Goal: Task Accomplishment & Management: Use online tool/utility

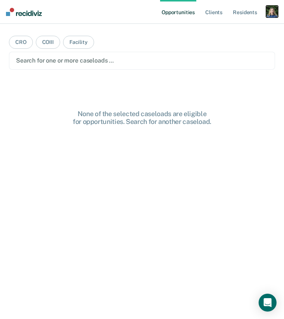
click at [271, 14] on div "button" at bounding box center [272, 12] width 12 height 12
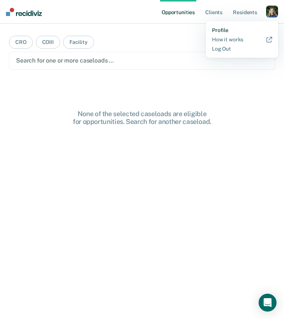
click at [220, 30] on link "Profile" at bounding box center [242, 30] width 60 height 6
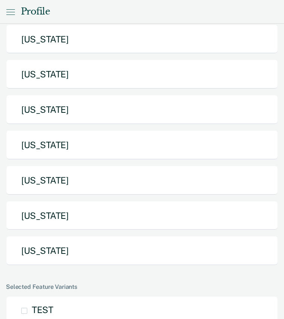
scroll to position [352, 0]
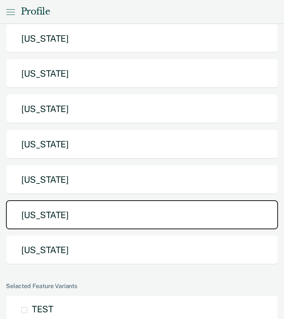
click at [124, 200] on button "[US_STATE]" at bounding box center [142, 214] width 272 height 29
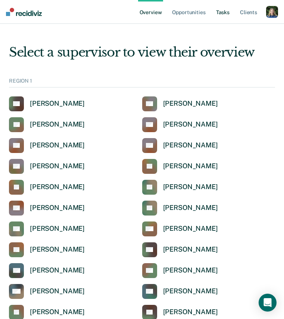
click at [227, 15] on link "Tasks" at bounding box center [222, 12] width 16 height 24
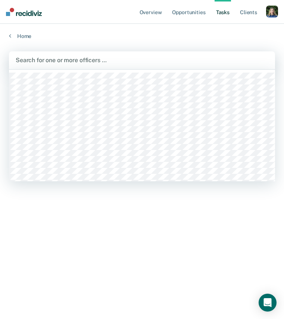
click at [201, 58] on div at bounding box center [142, 60] width 252 height 9
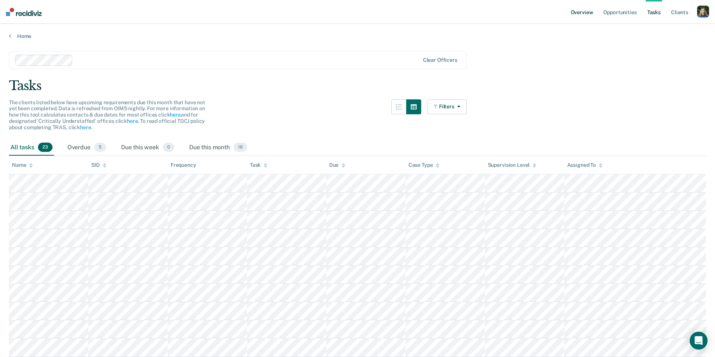
click at [283, 15] on link "Overview" at bounding box center [582, 12] width 25 height 24
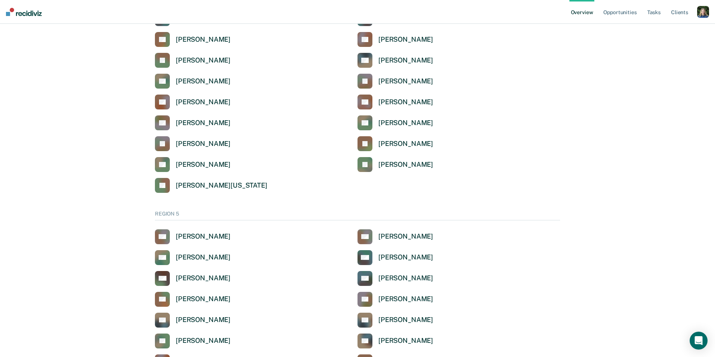
scroll to position [2294, 0]
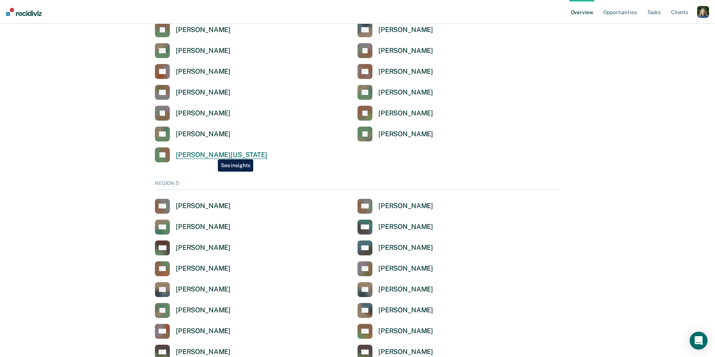
click at [212, 154] on div "[PERSON_NAME][US_STATE]" at bounding box center [222, 155] width 92 height 9
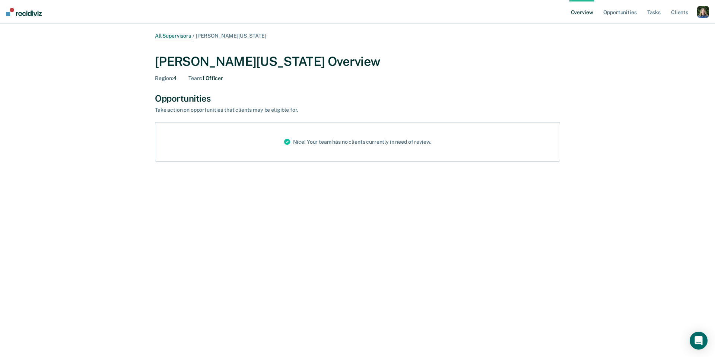
click at [178, 35] on link "All Supervisors" at bounding box center [173, 36] width 36 height 6
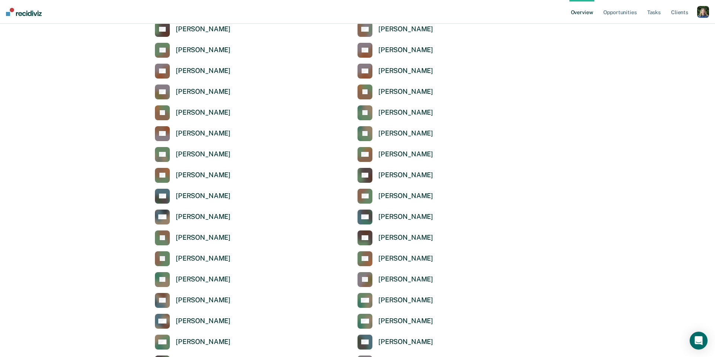
scroll to position [78, 0]
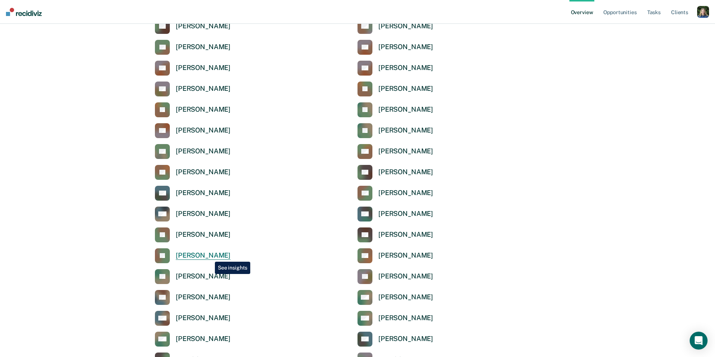
click at [209, 256] on div "[PERSON_NAME]" at bounding box center [203, 256] width 55 height 9
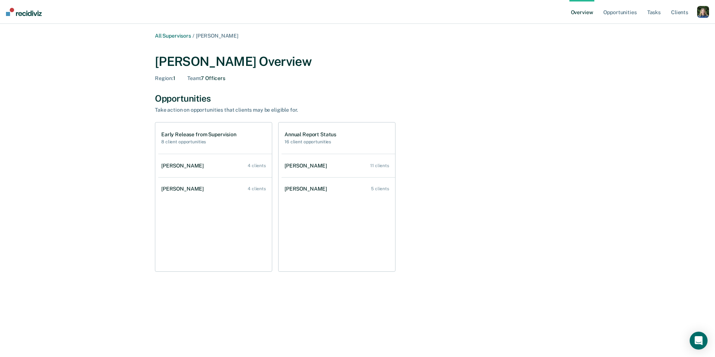
click at [176, 79] on div "Region : 1" at bounding box center [165, 78] width 20 height 6
click at [177, 165] on div "[PERSON_NAME]" at bounding box center [183, 166] width 45 height 6
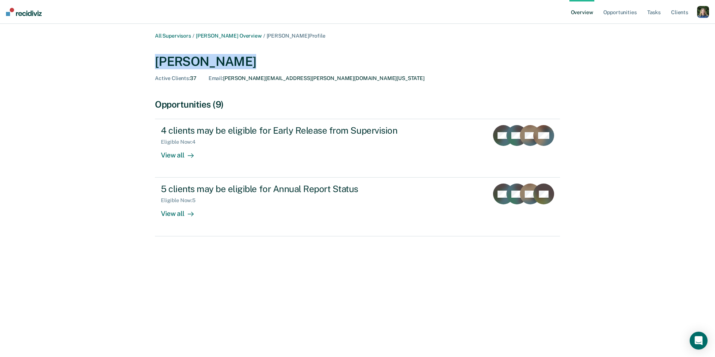
drag, startPoint x: 158, startPoint y: 60, endPoint x: 234, endPoint y: 66, distance: 76.6
click at [234, 66] on div "[PERSON_NAME]" at bounding box center [357, 61] width 405 height 15
click at [238, 105] on div "Opportunities (9)" at bounding box center [357, 104] width 405 height 11
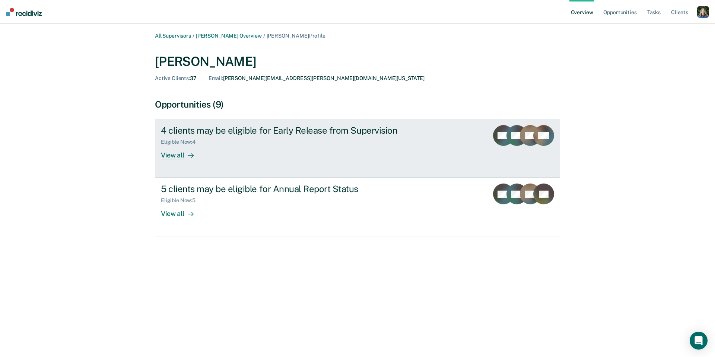
click at [283, 149] on div "4 clients may be eligible for Early Release from Supervision Eligible Now : 4 V…" at bounding box center [300, 142] width 279 height 34
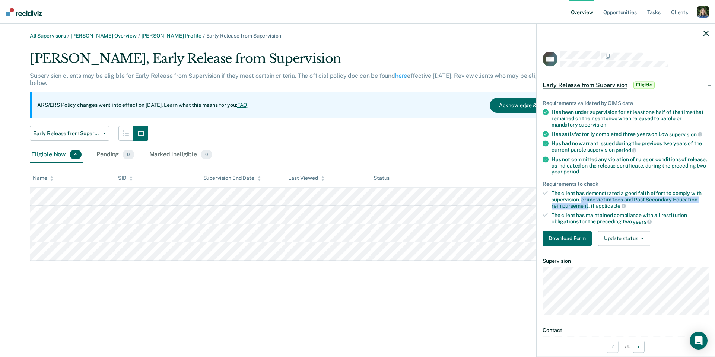
drag, startPoint x: 582, startPoint y: 199, endPoint x: 589, endPoint y: 208, distance: 11.1
click at [283, 208] on div "The client has demonstrated a good faith effort to comply with supervision, cri…" at bounding box center [630, 199] width 157 height 19
click at [283, 214] on div "The client has maintained compliance with all restitution obligations for the p…" at bounding box center [630, 218] width 157 height 13
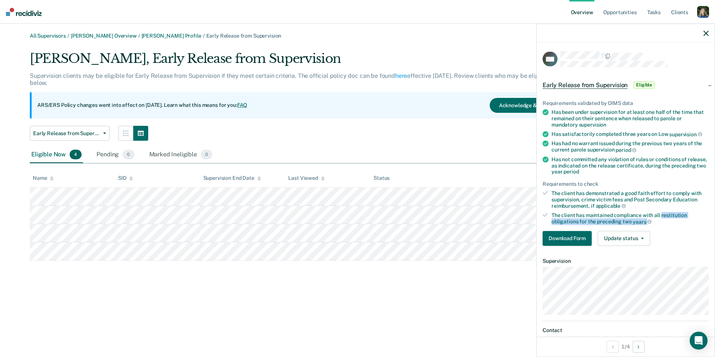
drag, startPoint x: 662, startPoint y: 215, endPoint x: 663, endPoint y: 221, distance: 6.1
click at [283, 221] on div "The client has maintained compliance with all restitution obligations for the p…" at bounding box center [630, 218] width 157 height 13
click at [283, 222] on div "The client has maintained compliance with all restitution obligations for the p…" at bounding box center [630, 218] width 157 height 13
click at [283, 238] on button "Download Form" at bounding box center [567, 238] width 49 height 15
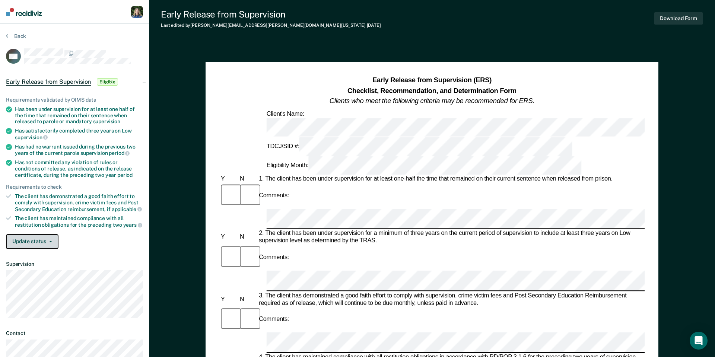
click at [51, 245] on button "Update status" at bounding box center [32, 241] width 53 height 15
click at [15, 36] on button "Back" at bounding box center [16, 36] width 20 height 7
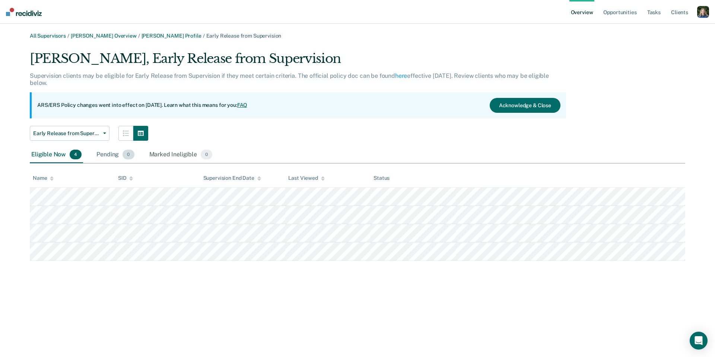
click at [111, 155] on div "Pending 0" at bounding box center [115, 155] width 41 height 16
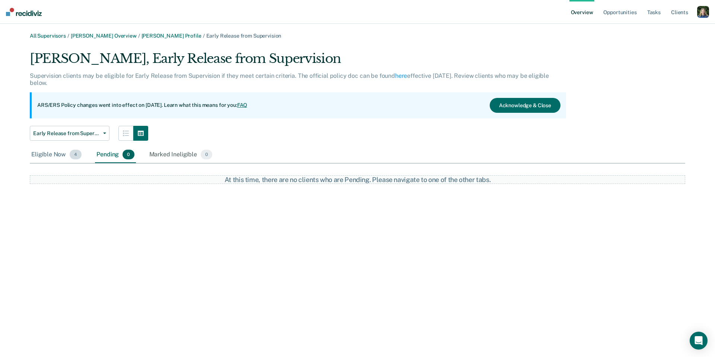
click at [54, 152] on div "Eligible Now 4" at bounding box center [56, 155] width 53 height 16
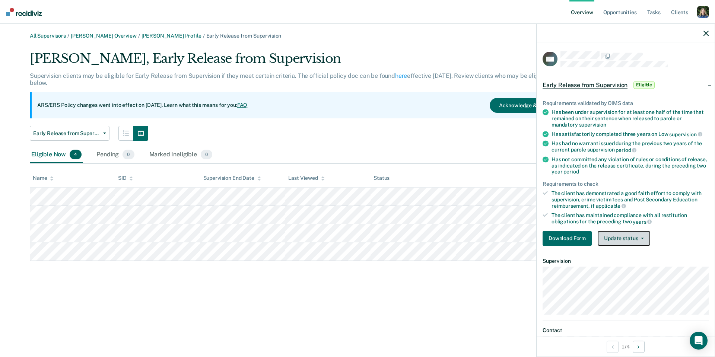
click at [283, 238] on button "Update status" at bounding box center [624, 238] width 53 height 15
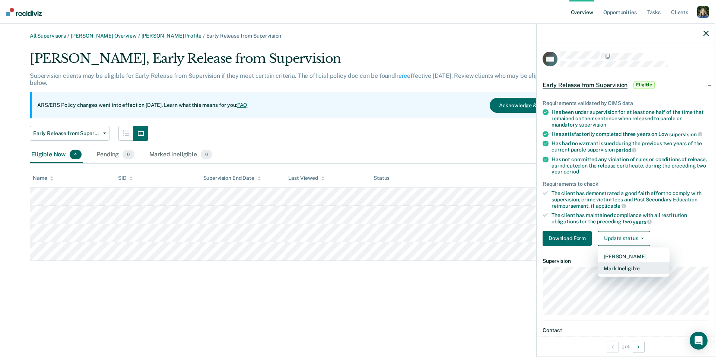
click at [283, 268] on button "Mark Ineligible" at bounding box center [634, 268] width 72 height 12
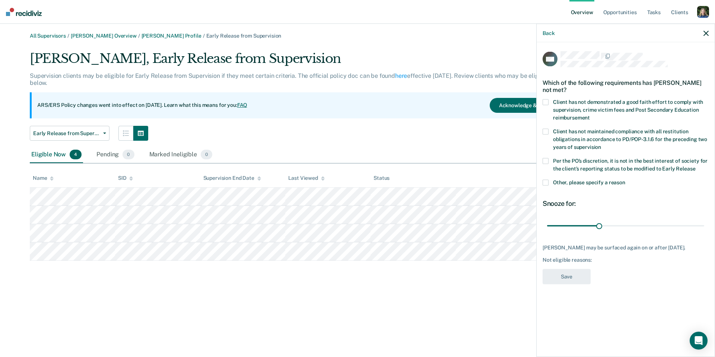
click at [283, 110] on span "Client has not demonstrated a good faith effort to comply with supervision, cri…" at bounding box center [628, 110] width 150 height 22
click at [283, 115] on input "Client has not demonstrated a good faith effort to comply with supervision, cri…" at bounding box center [590, 115] width 0 height 0
click at [283, 109] on span "Client has not demonstrated a good faith effort to comply with supervision, cri…" at bounding box center [628, 110] width 150 height 22
click at [283, 115] on input "Client has not demonstrated a good faith effort to comply with supervision, cri…" at bounding box center [590, 115] width 0 height 0
click at [283, 139] on span "Client has not maintained compliance with all restitution obligations in accord…" at bounding box center [630, 139] width 154 height 22
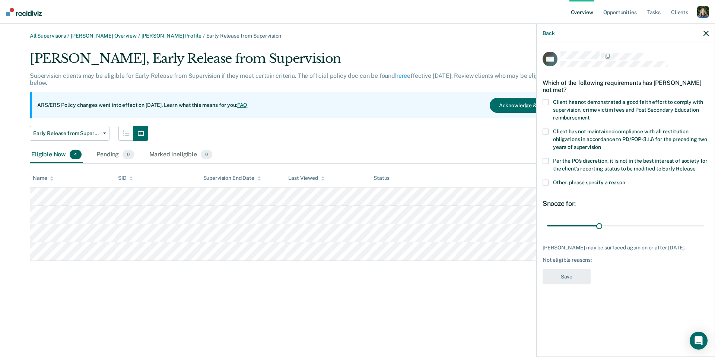
click at [283, 144] on input "Client has not maintained compliance with all restitution obligations in accord…" at bounding box center [601, 144] width 0 height 0
click at [283, 138] on span "Client has not maintained compliance with all restitution obligations in accord…" at bounding box center [630, 139] width 154 height 22
click at [283, 144] on input "Client has not maintained compliance with all restitution obligations in accord…" at bounding box center [601, 144] width 0 height 0
click at [283, 170] on span "Per the PO’s discretion, it is not in the best interest of society for the clie…" at bounding box center [630, 165] width 155 height 14
click at [283, 166] on input "Per the PO’s discretion, it is not in the best interest of society for the clie…" at bounding box center [696, 166] width 0 height 0
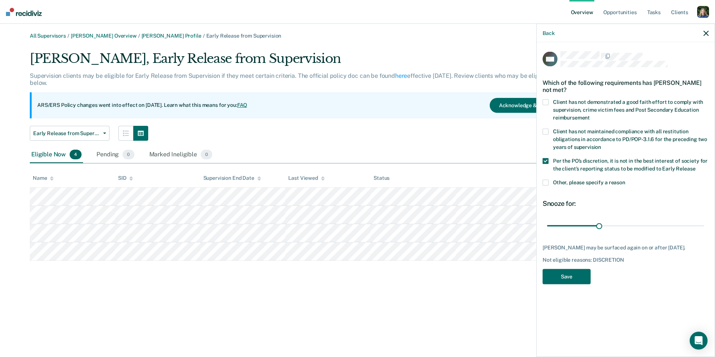
click at [283, 183] on span "Other, please specify a reason" at bounding box center [589, 182] width 72 height 6
click at [283, 180] on input "Other, please specify a reason" at bounding box center [626, 180] width 0 height 0
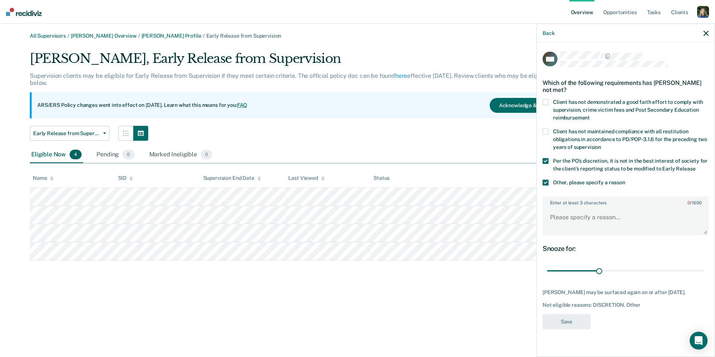
click at [283, 161] on span at bounding box center [546, 161] width 6 height 6
click at [283, 166] on input "Per the PO’s discretion, it is not in the best interest of society for the clie…" at bounding box center [696, 166] width 0 height 0
click at [283, 219] on textarea "Enter at least 3 characters 0 / 1600" at bounding box center [626, 221] width 165 height 28
click at [283, 183] on span at bounding box center [546, 183] width 6 height 6
click at [283, 180] on input "Other, please specify a reason" at bounding box center [626, 180] width 0 height 0
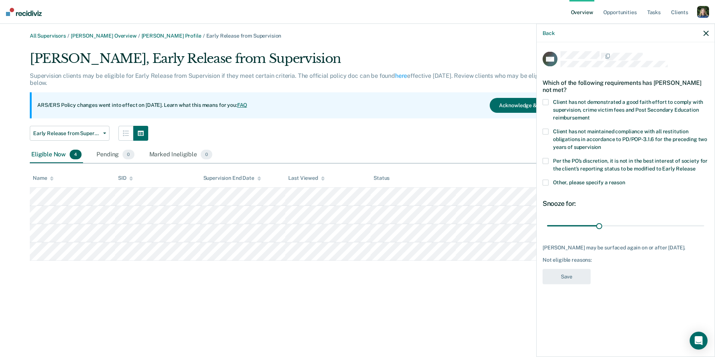
click at [283, 160] on span at bounding box center [546, 161] width 6 height 6
click at [283, 166] on input "Per the PO’s discretion, it is not in the best interest of society for the clie…" at bounding box center [696, 166] width 0 height 0
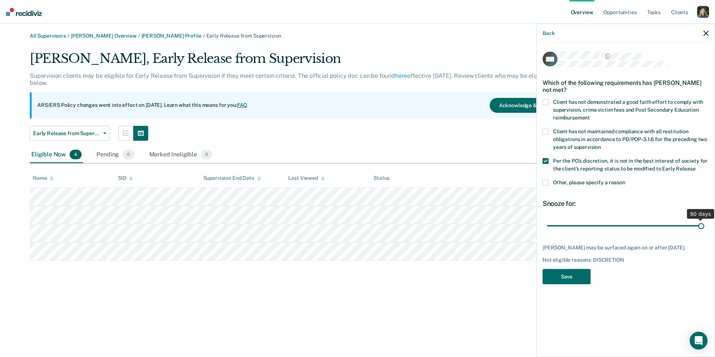
drag, startPoint x: 600, startPoint y: 225, endPoint x: 711, endPoint y: 216, distance: 111.8
type input "90"
click at [283, 219] on input "range" at bounding box center [625, 225] width 157 height 13
click at [283, 106] on span "Client has not demonstrated a good faith effort to comply with supervision, cri…" at bounding box center [628, 110] width 150 height 22
click at [283, 115] on input "Client has not demonstrated a good faith effort to comply with supervision, cri…" at bounding box center [590, 115] width 0 height 0
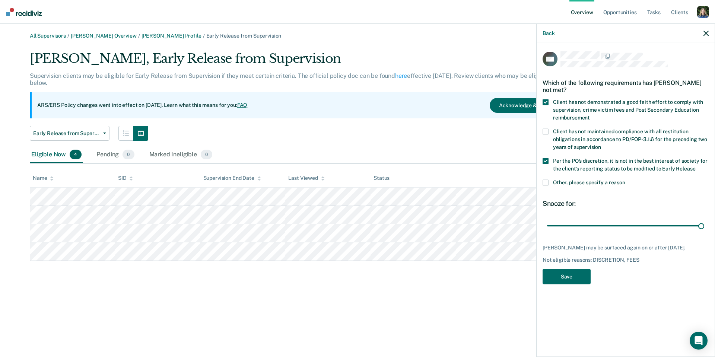
click at [283, 100] on span at bounding box center [546, 102] width 6 height 6
click at [283, 115] on input "Client has not demonstrated a good faith effort to comply with supervision, cri…" at bounding box center [590, 115] width 0 height 0
click at [283, 159] on span at bounding box center [546, 161] width 6 height 6
click at [283, 166] on input "Per the PO’s discretion, it is not in the best interest of society for the clie…" at bounding box center [696, 166] width 0 height 0
click at [283, 34] on button "Back" at bounding box center [549, 33] width 12 height 6
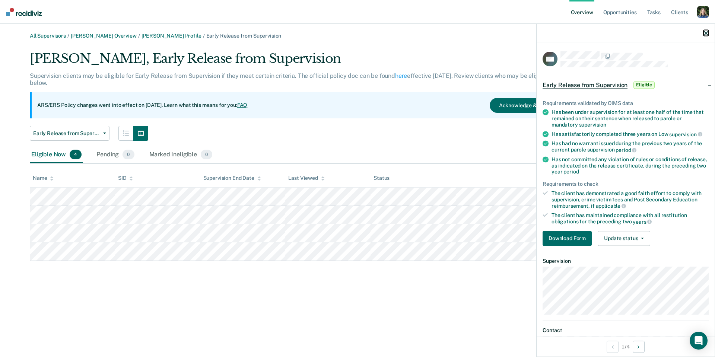
click at [283, 32] on icon "button" at bounding box center [706, 33] width 5 height 5
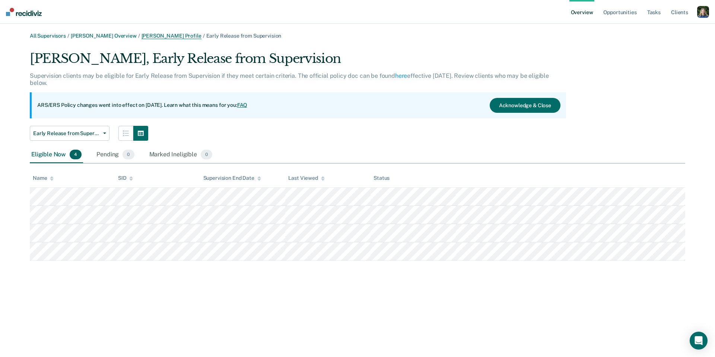
click at [151, 35] on link "[PERSON_NAME] Profile" at bounding box center [172, 36] width 60 height 6
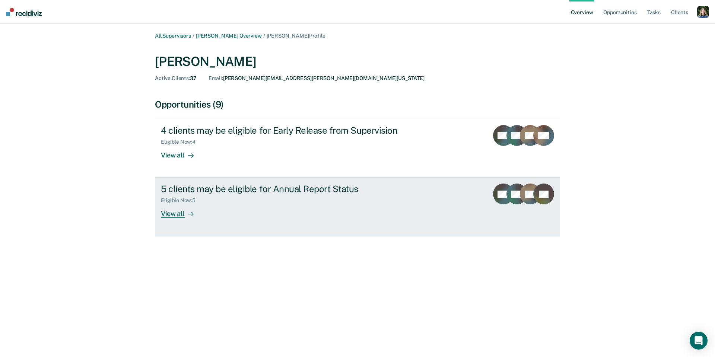
click at [235, 202] on div "Eligible Now : 5" at bounding box center [292, 199] width 262 height 9
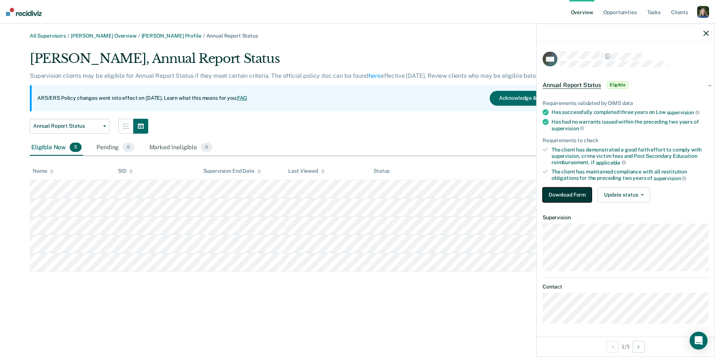
click at [283, 192] on button "Download Form" at bounding box center [567, 194] width 49 height 15
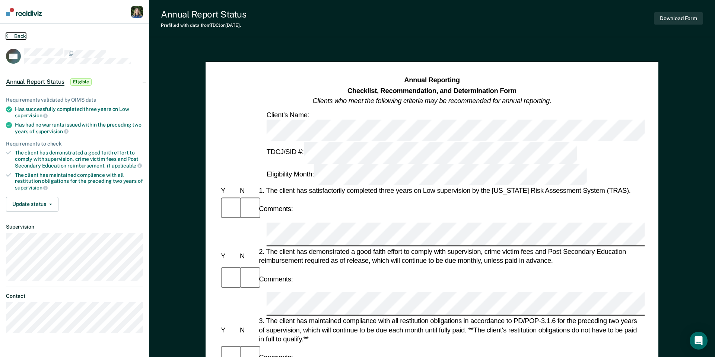
click at [10, 35] on button "Back" at bounding box center [16, 36] width 20 height 7
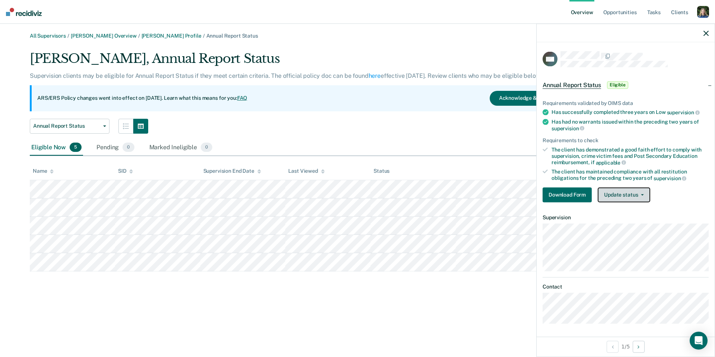
click at [283, 198] on button "Update status" at bounding box center [624, 194] width 53 height 15
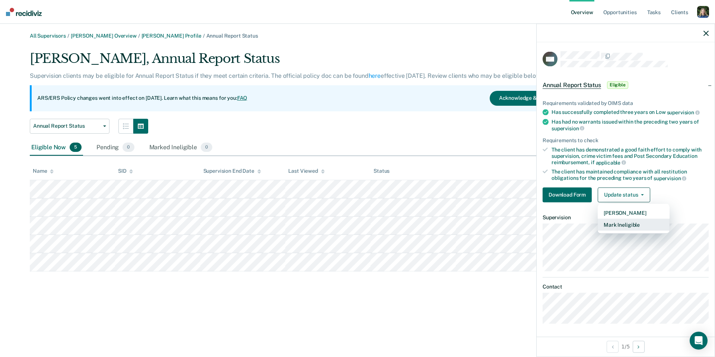
click at [283, 227] on button "Mark Ineligible" at bounding box center [634, 225] width 72 height 12
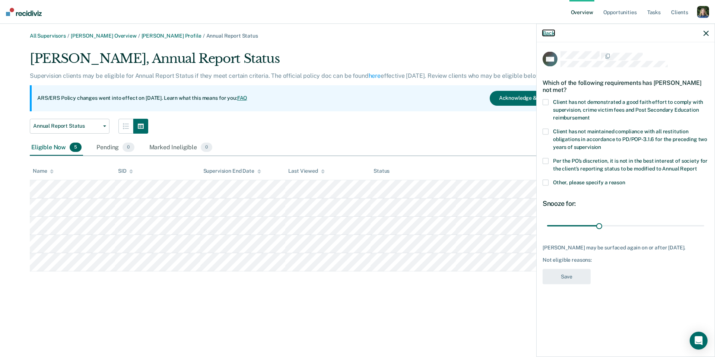
click at [283, 32] on button "Back" at bounding box center [549, 33] width 12 height 6
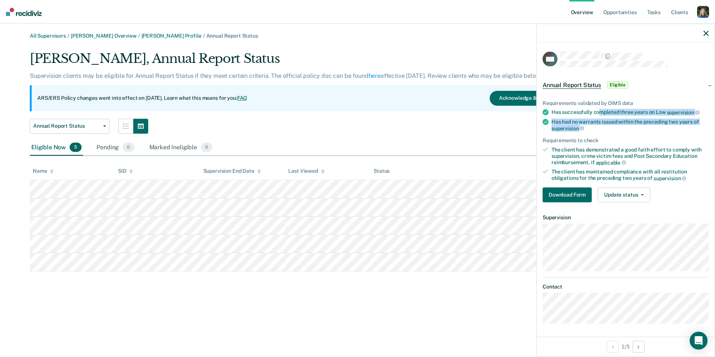
drag, startPoint x: 599, startPoint y: 110, endPoint x: 604, endPoint y: 129, distance: 19.9
click at [283, 129] on ul "Requirements validated by OIMS data Has successfully completed three years on L…" at bounding box center [626, 141] width 166 height 82
click at [283, 129] on div "Has had no warrants issued within the preceding two years of supervision" at bounding box center [630, 125] width 157 height 13
click at [283, 34] on icon "button" at bounding box center [706, 33] width 5 height 5
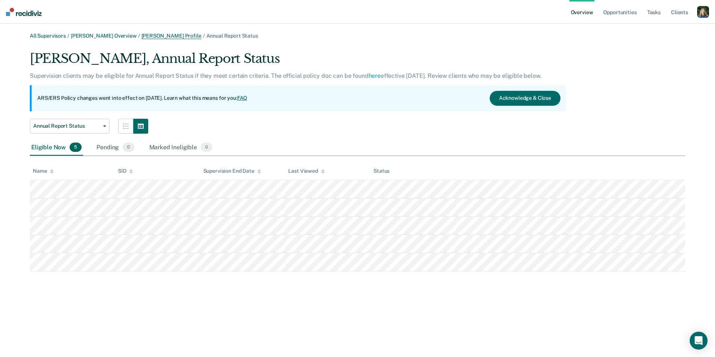
click at [148, 35] on link "[PERSON_NAME] Profile" at bounding box center [172, 36] width 60 height 6
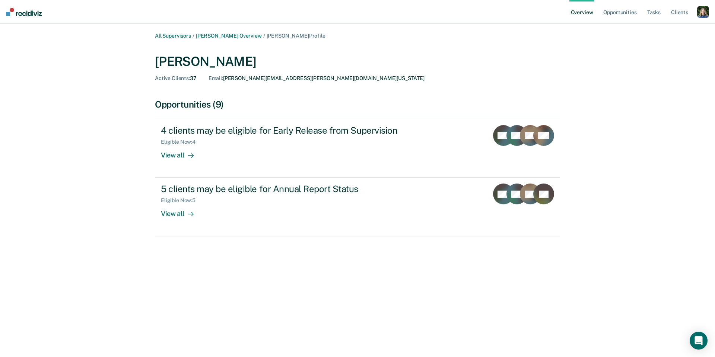
click at [283, 68] on div "All Supervisors / [PERSON_NAME] Overview / [PERSON_NAME] Profile [PERSON_NAME] …" at bounding box center [358, 183] width 698 height 301
click at [283, 13] on link "Tasks" at bounding box center [654, 12] width 16 height 24
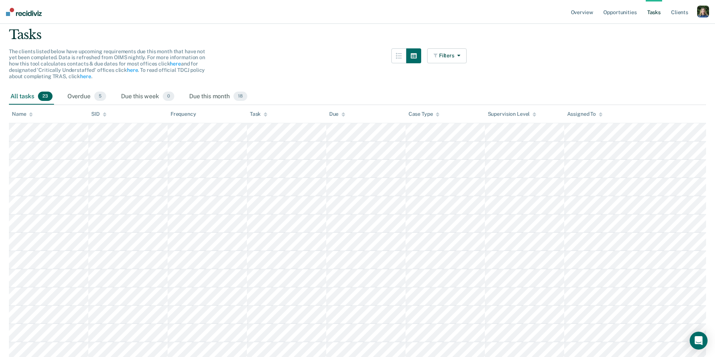
scroll to position [52, 0]
click at [283, 58] on button "Filters" at bounding box center [447, 55] width 40 height 15
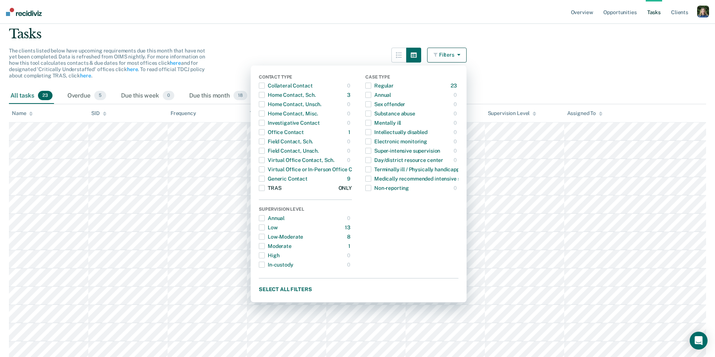
click at [263, 187] on span "button" at bounding box center [262, 188] width 6 height 6
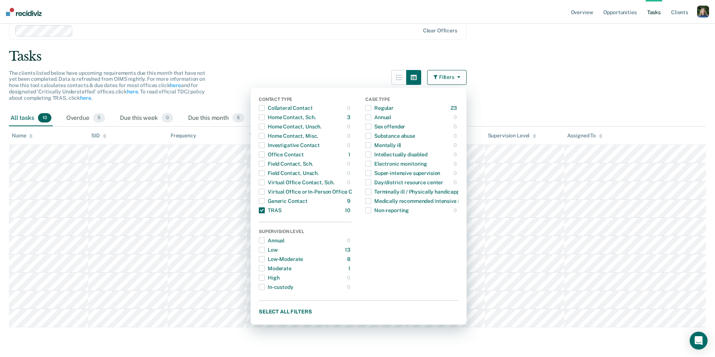
click at [283, 50] on div "Tasks" at bounding box center [358, 56] width 698 height 15
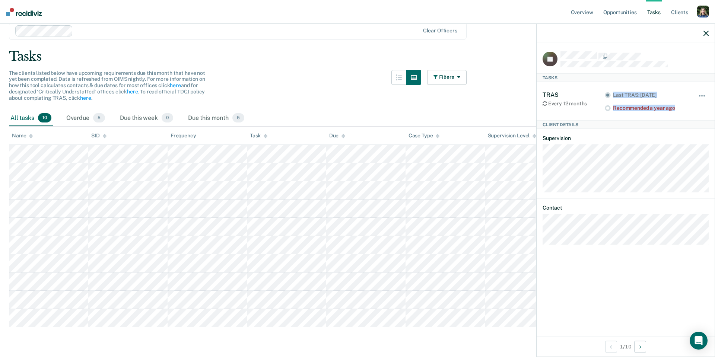
drag, startPoint x: 677, startPoint y: 109, endPoint x: 613, endPoint y: 94, distance: 66.2
click at [283, 94] on div "Last TRAS: [DATE] Recommended a year ago" at bounding box center [646, 101] width 83 height 20
click at [283, 126] on div "Client Details" at bounding box center [626, 124] width 178 height 9
click at [283, 36] on div at bounding box center [626, 33] width 178 height 19
click at [283, 35] on icon "button" at bounding box center [706, 33] width 5 height 5
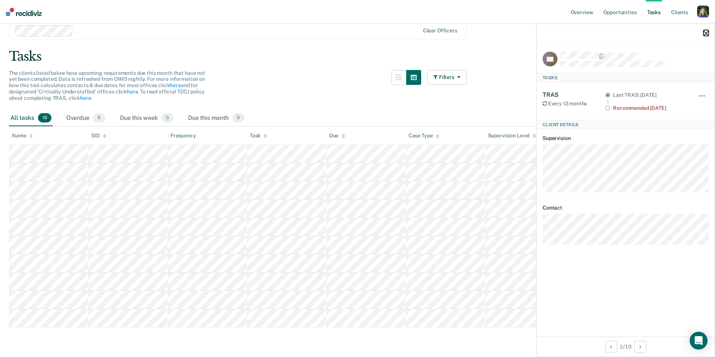
click at [283, 34] on icon "button" at bounding box center [706, 33] width 5 height 5
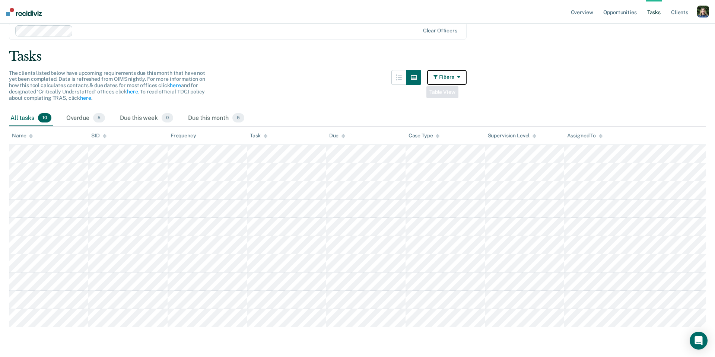
click at [283, 77] on button "Filters" at bounding box center [447, 77] width 40 height 15
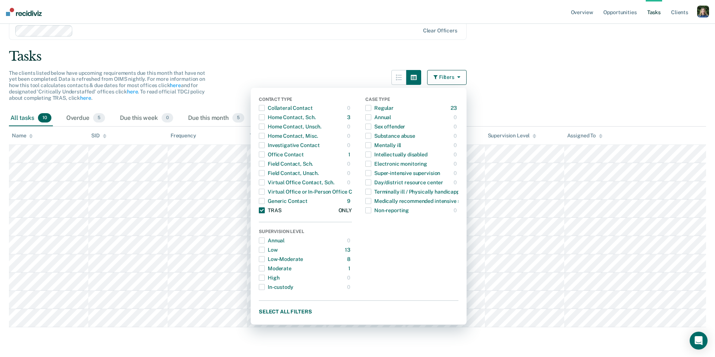
click at [262, 212] on span "button" at bounding box center [262, 211] width 6 height 6
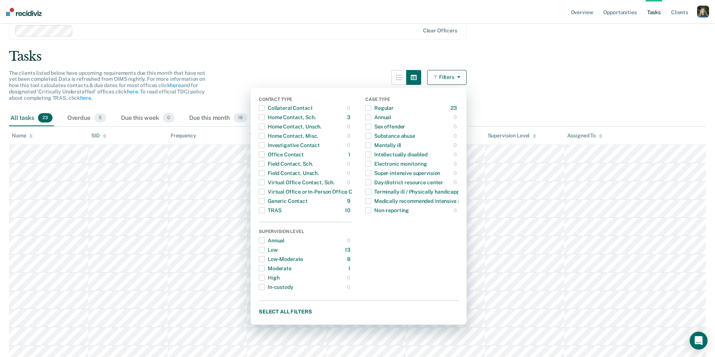
click at [283, 54] on div "Tasks" at bounding box center [358, 56] width 698 height 15
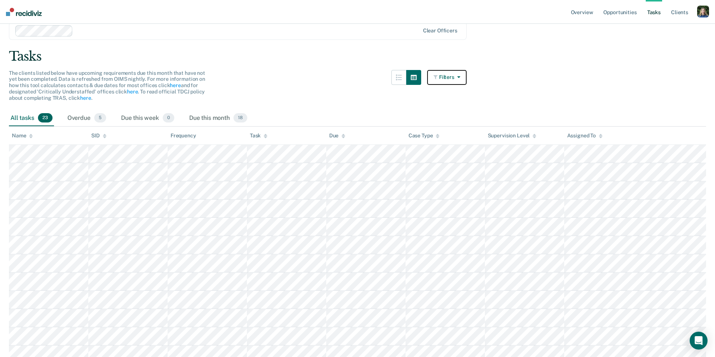
click at [283, 76] on button "Filters" at bounding box center [447, 77] width 40 height 15
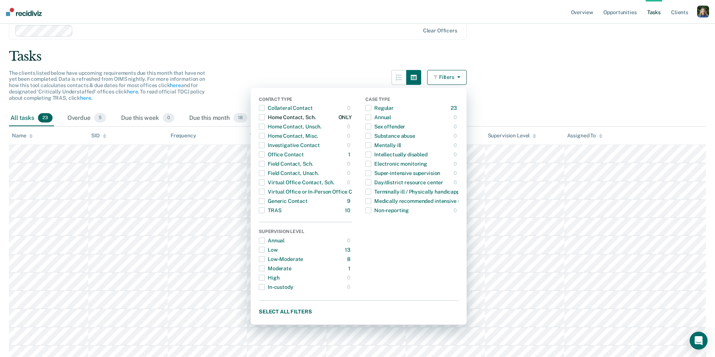
click at [263, 119] on span "button" at bounding box center [262, 117] width 6 height 6
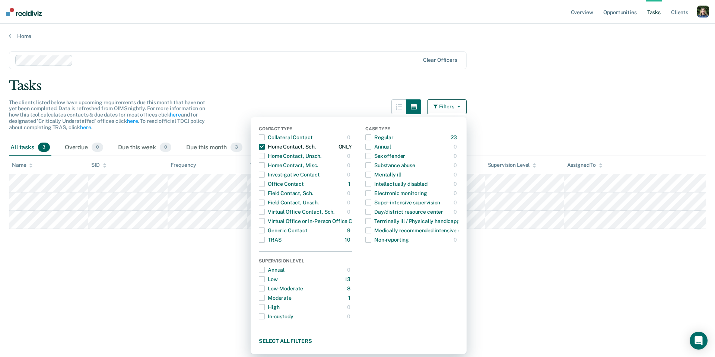
scroll to position [0, 0]
click at [283, 86] on div "Tasks" at bounding box center [358, 85] width 698 height 15
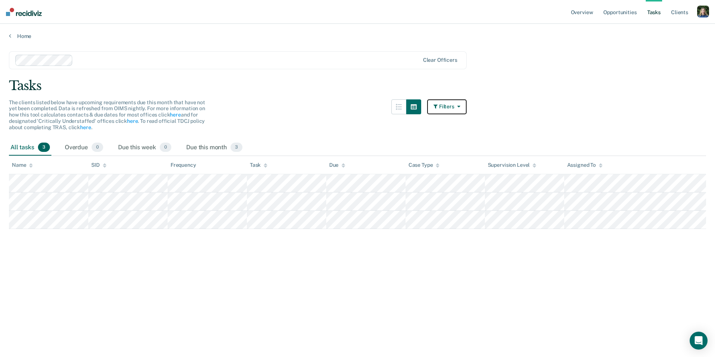
click at [283, 104] on button "Filters" at bounding box center [447, 106] width 40 height 15
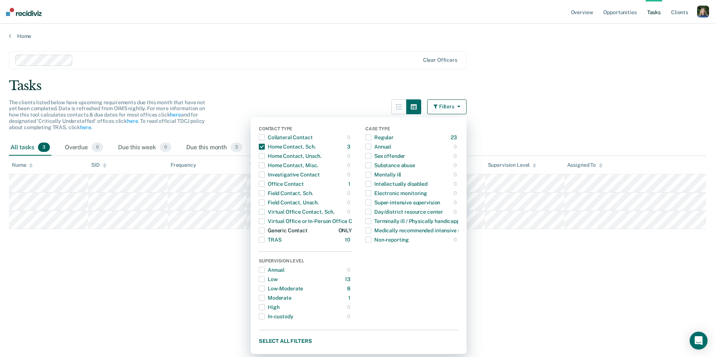
click at [262, 231] on span "button" at bounding box center [262, 231] width 6 height 6
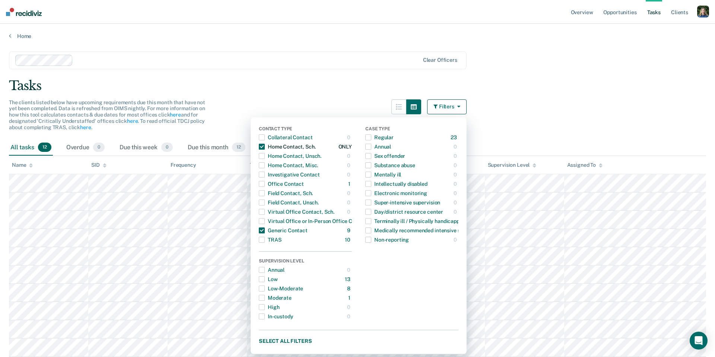
click at [263, 144] on span "button" at bounding box center [262, 147] width 6 height 6
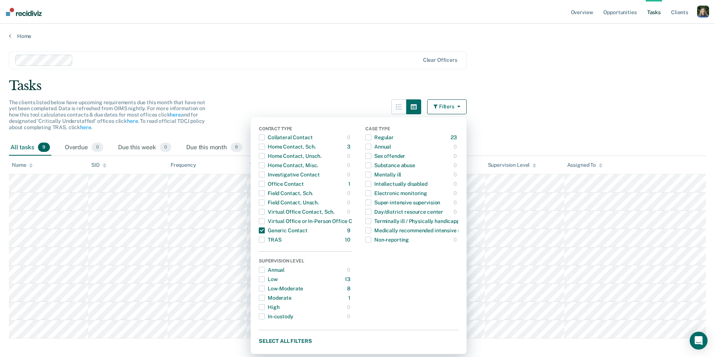
click at [271, 110] on div "The clients listed below have upcoming requirements due this month that have no…" at bounding box center [238, 119] width 458 height 40
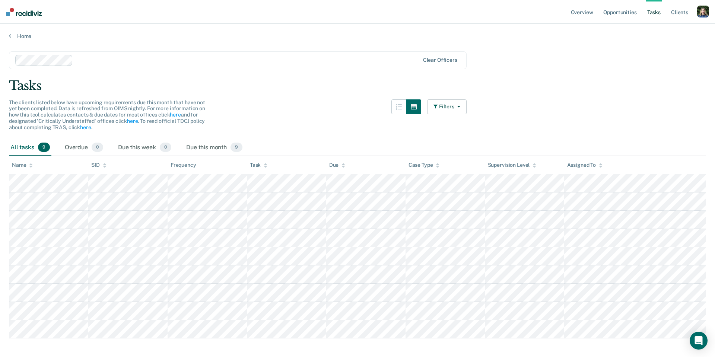
scroll to position [11, 0]
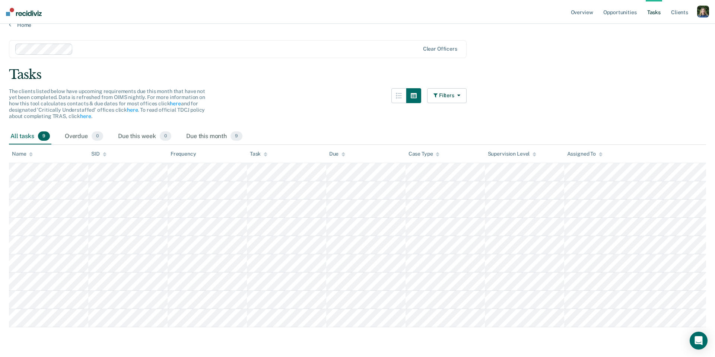
click at [283, 89] on main "Clear officers Tasks The clients listed below have upcoming requirements due th…" at bounding box center [357, 191] width 715 height 327
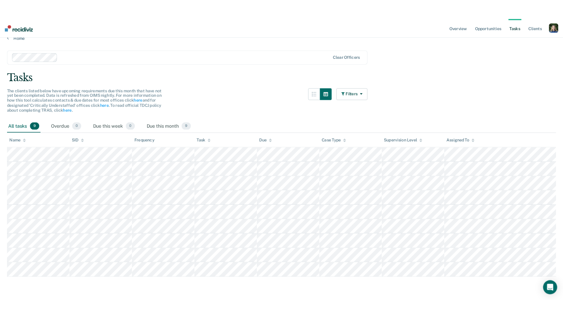
scroll to position [11, 0]
